Goal: Use online tool/utility: Use online tool/utility

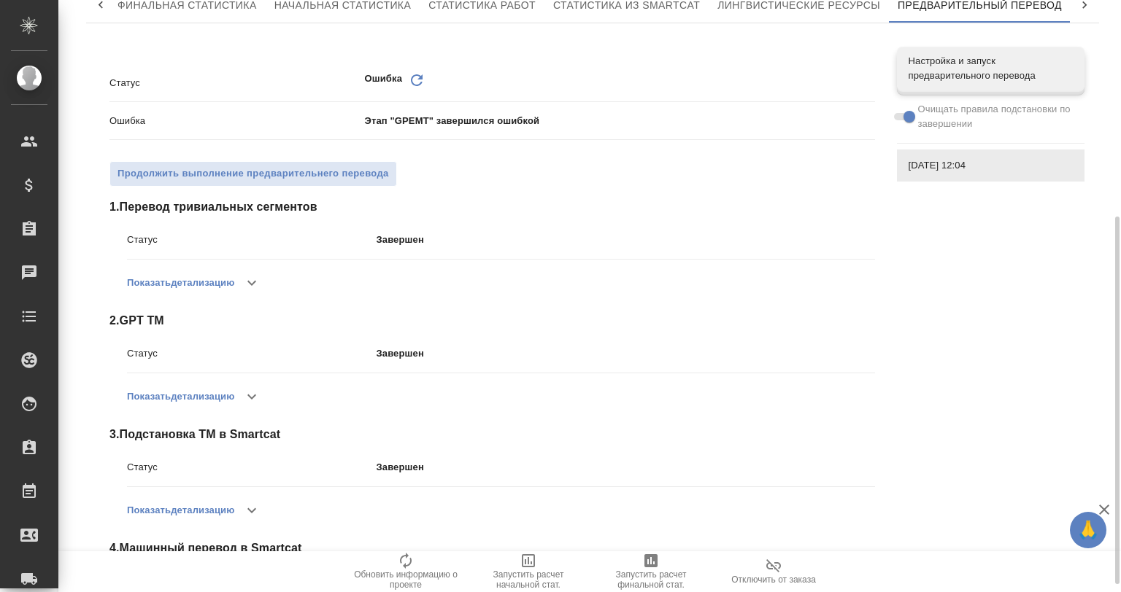
scroll to position [361, 0]
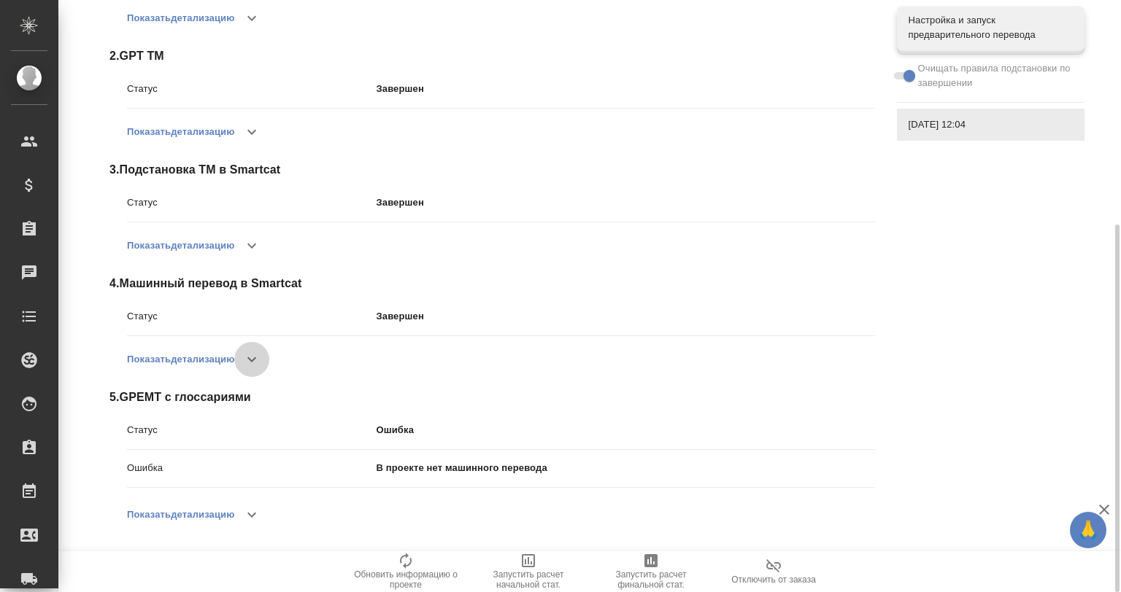
click at [248, 354] on icon "button" at bounding box center [252, 360] width 18 height 18
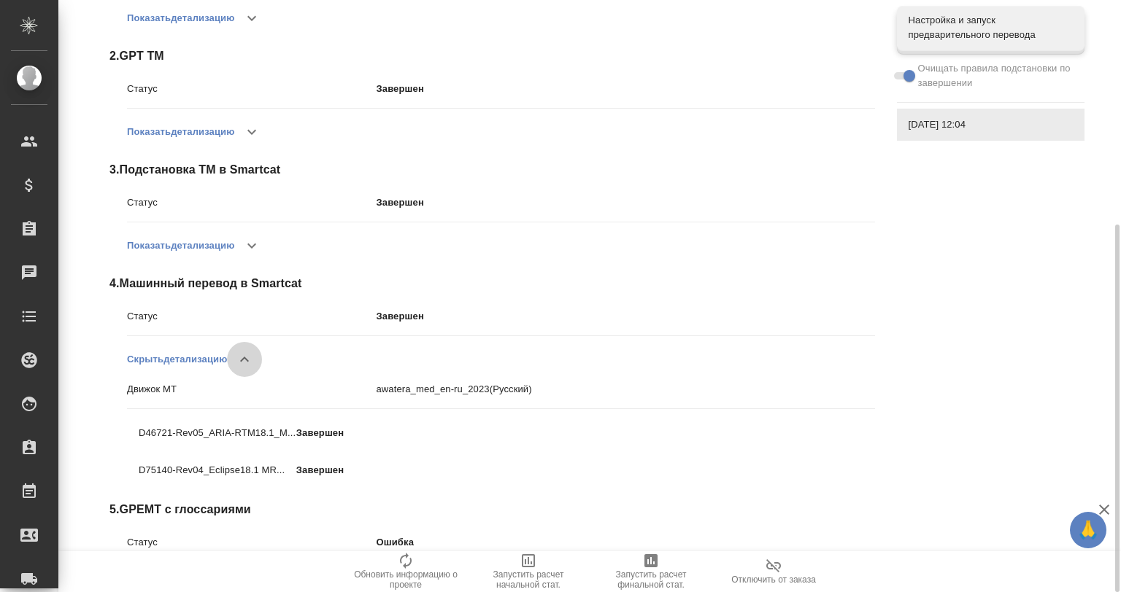
click at [248, 354] on icon "button" at bounding box center [245, 360] width 18 height 18
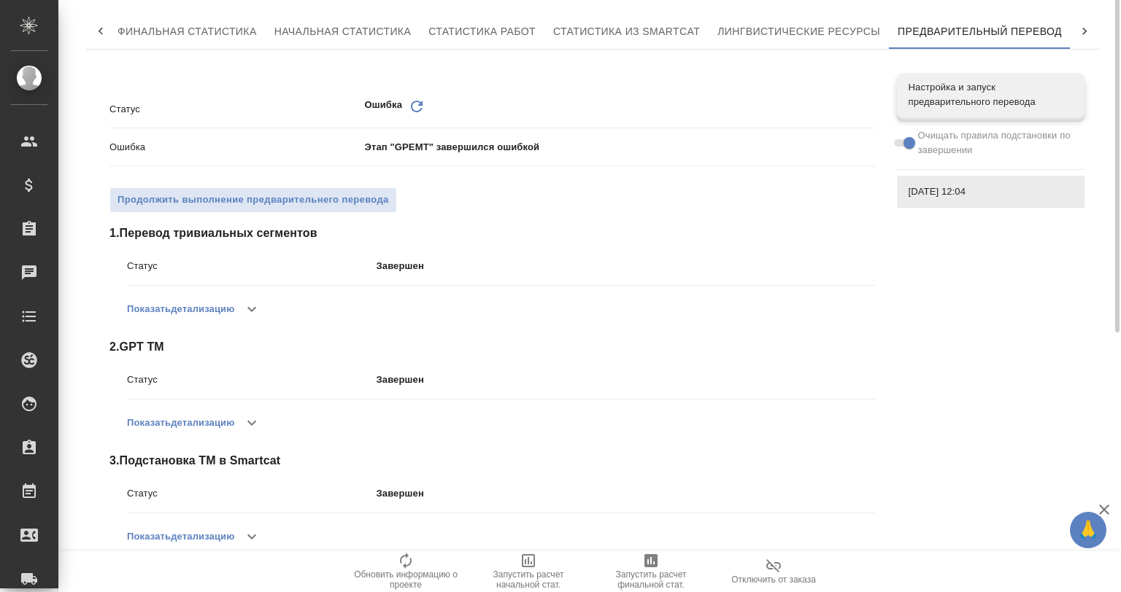
scroll to position [0, 0]
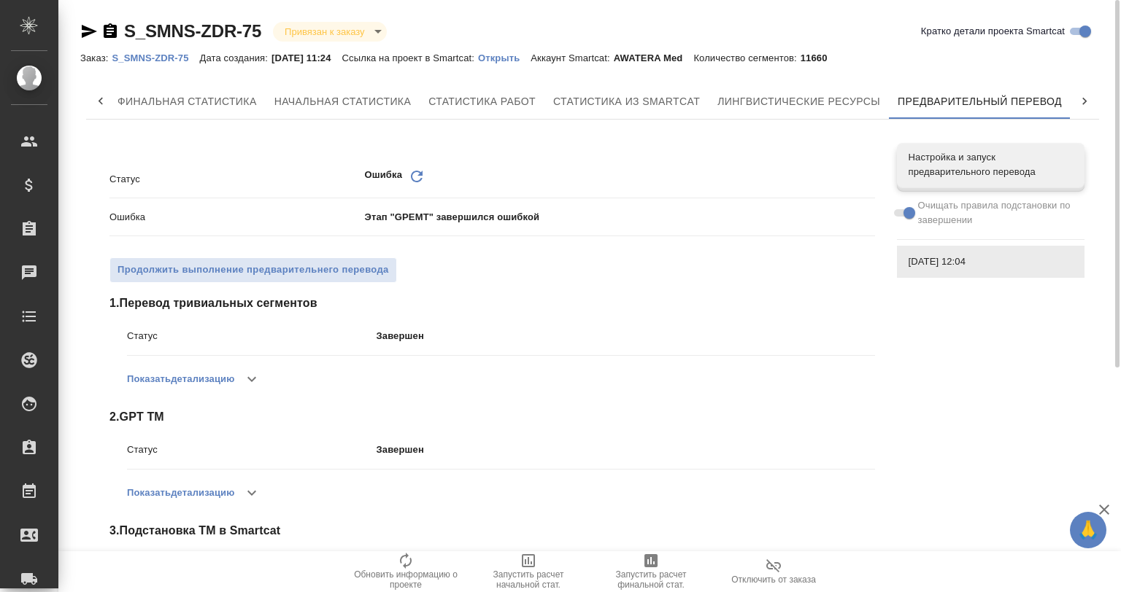
click at [519, 55] on p "Открыть" at bounding box center [504, 58] width 53 height 11
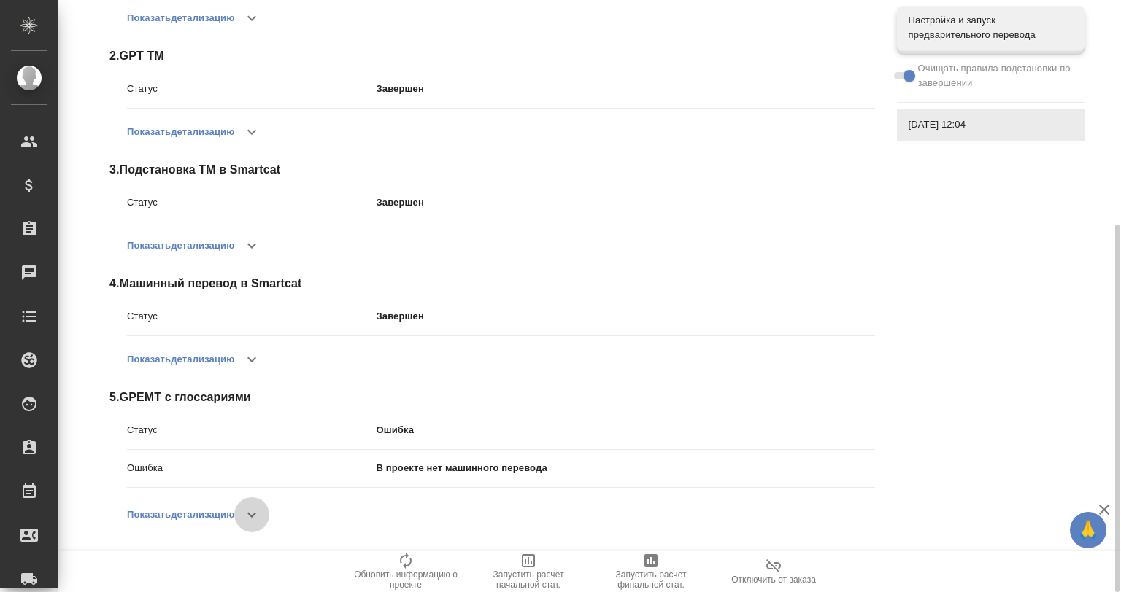
click at [260, 510] on icon "button" at bounding box center [252, 515] width 18 height 18
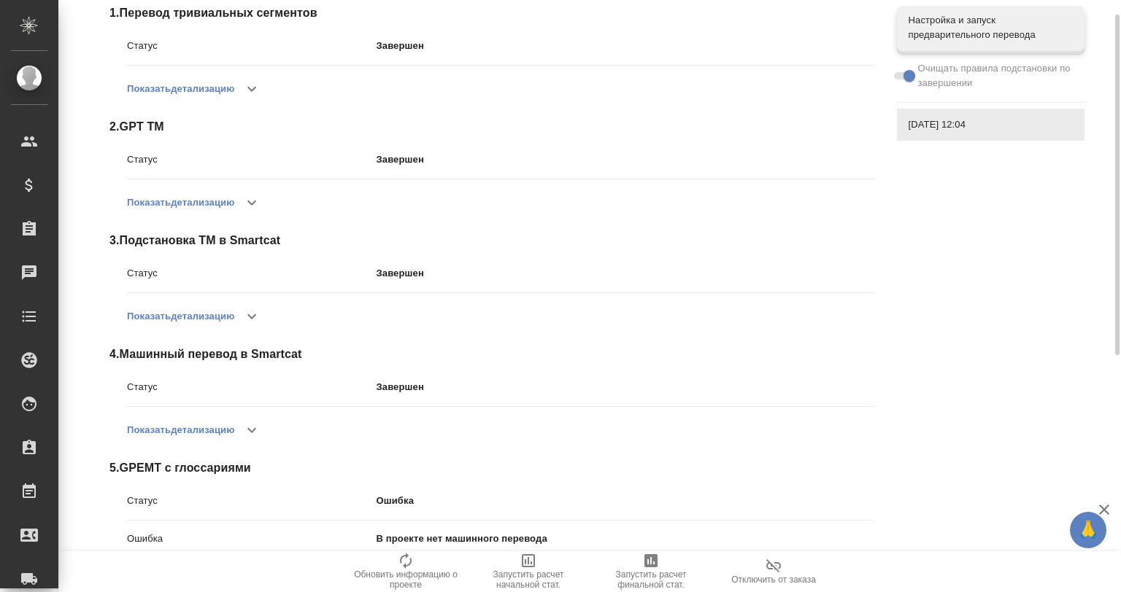
scroll to position [0, 0]
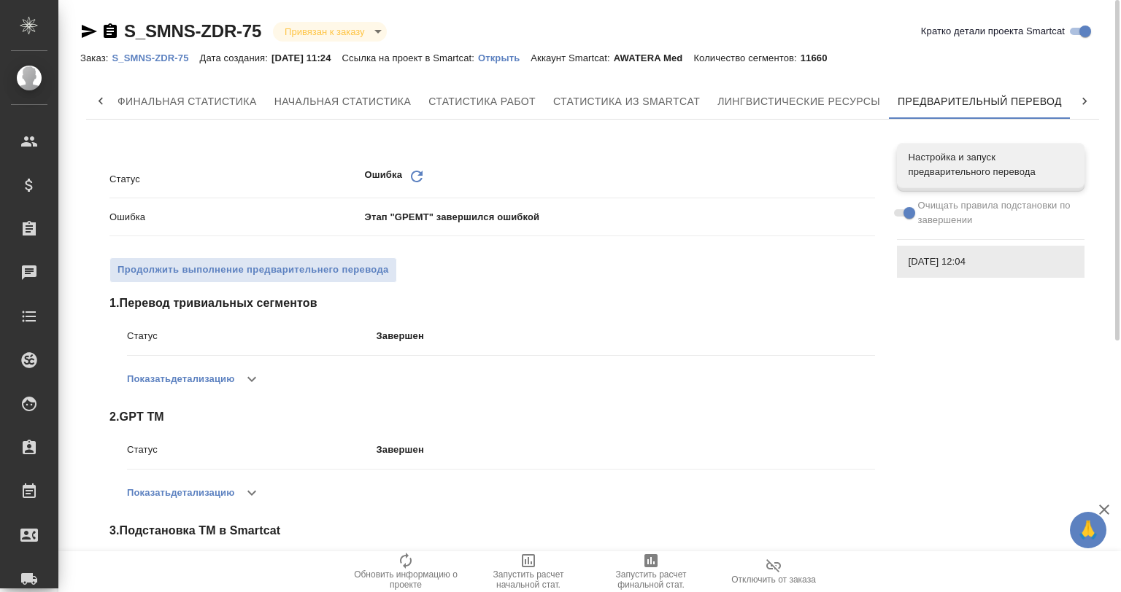
click at [505, 55] on p "Открыть" at bounding box center [504, 58] width 53 height 11
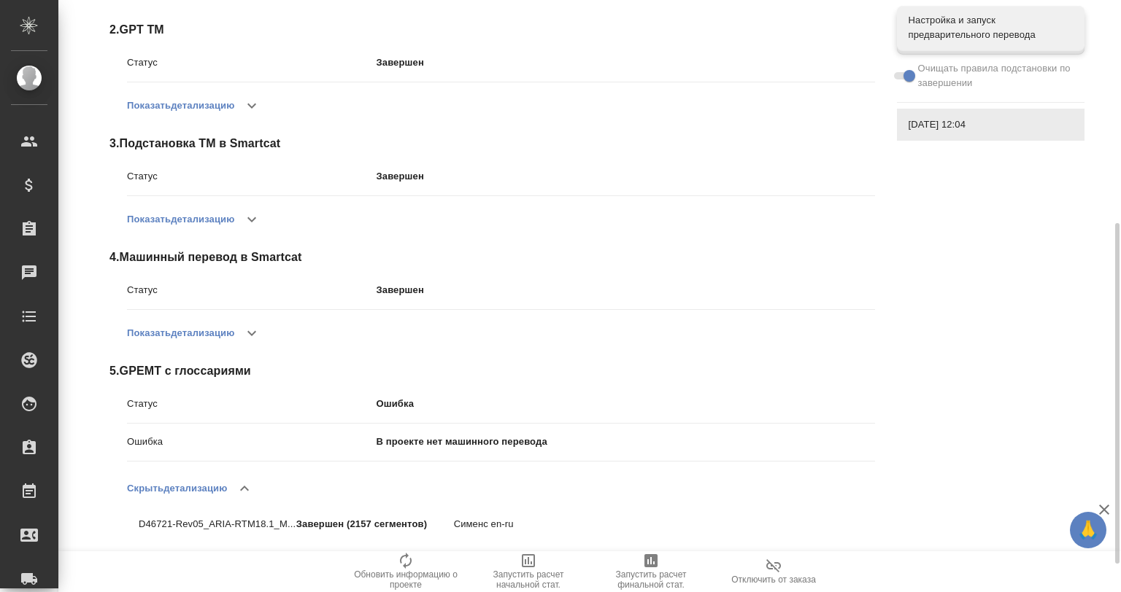
scroll to position [436, 0]
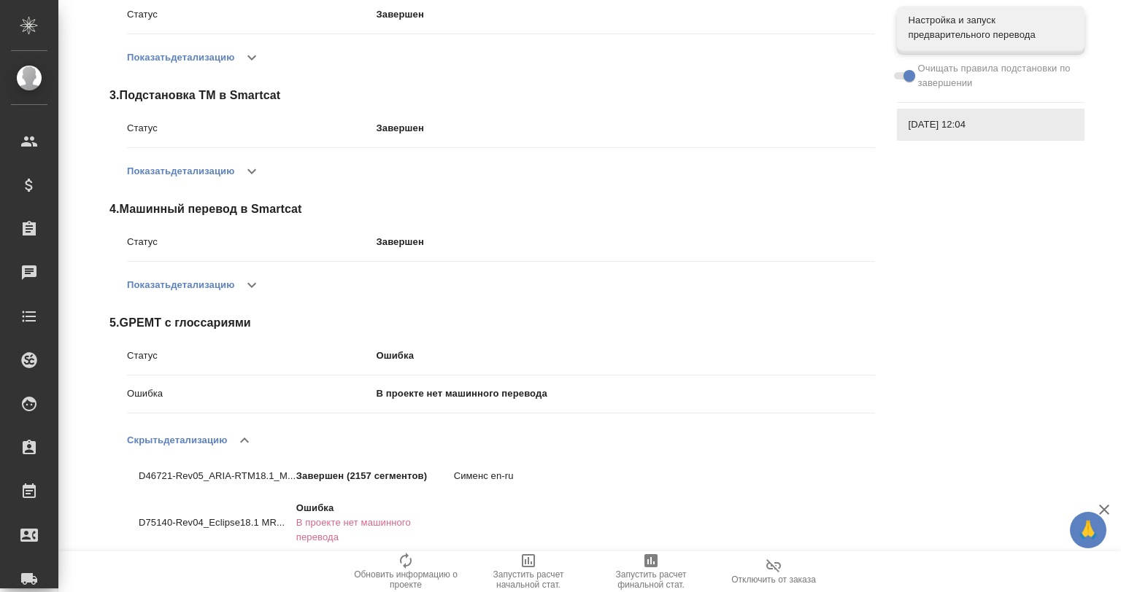
click at [371, 521] on p "В проекте нет машинного перевода" at bounding box center [375, 530] width 158 height 29
